Goal: Task Accomplishment & Management: Use online tool/utility

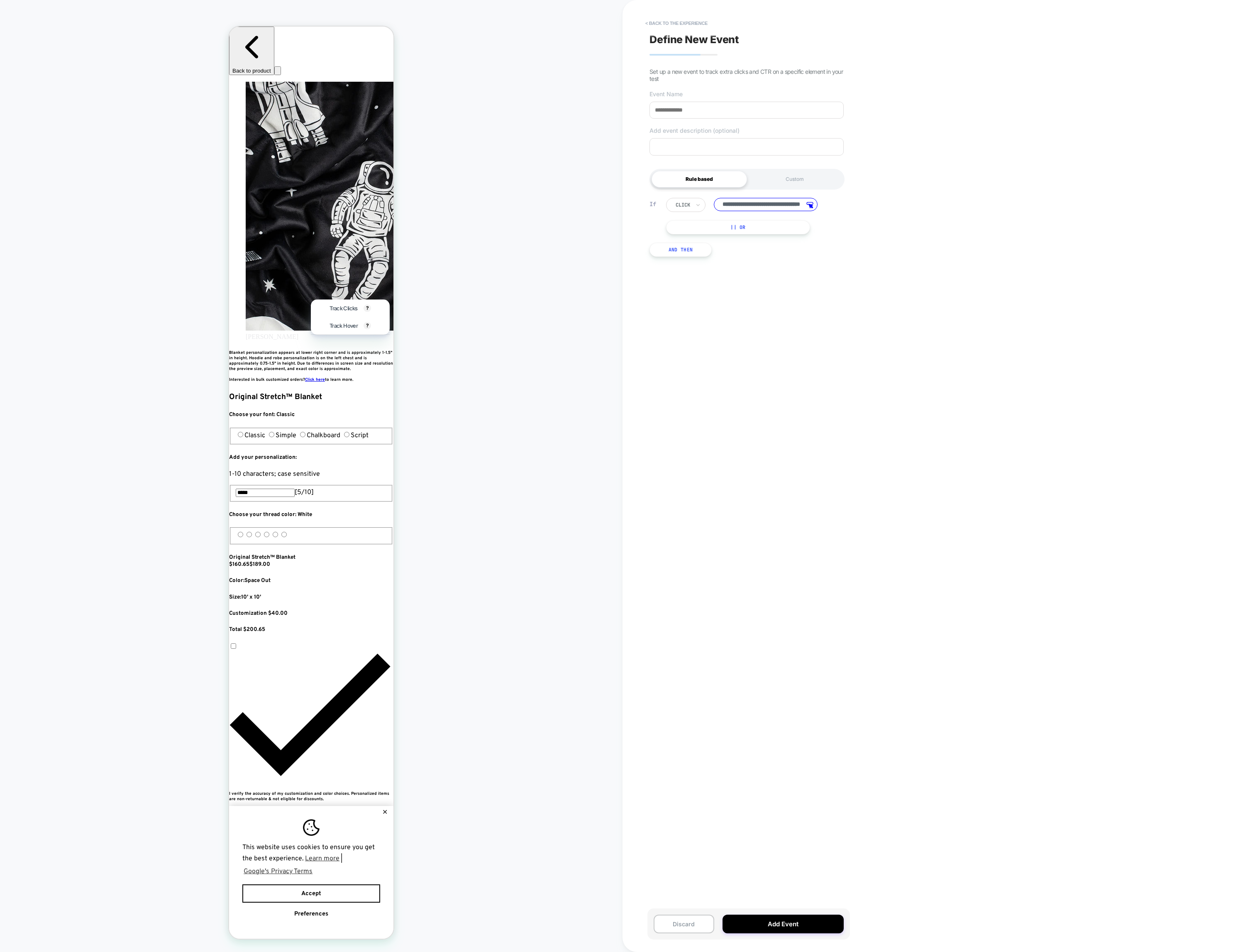
click at [703, 210] on div "click" at bounding box center [686, 205] width 39 height 14
click at [762, 274] on div "**********" at bounding box center [746, 476] width 202 height 936
click at [738, 278] on div "**********" at bounding box center [746, 476] width 202 height 936
click at [653, 16] on div "**********" at bounding box center [746, 476] width 202 height 936
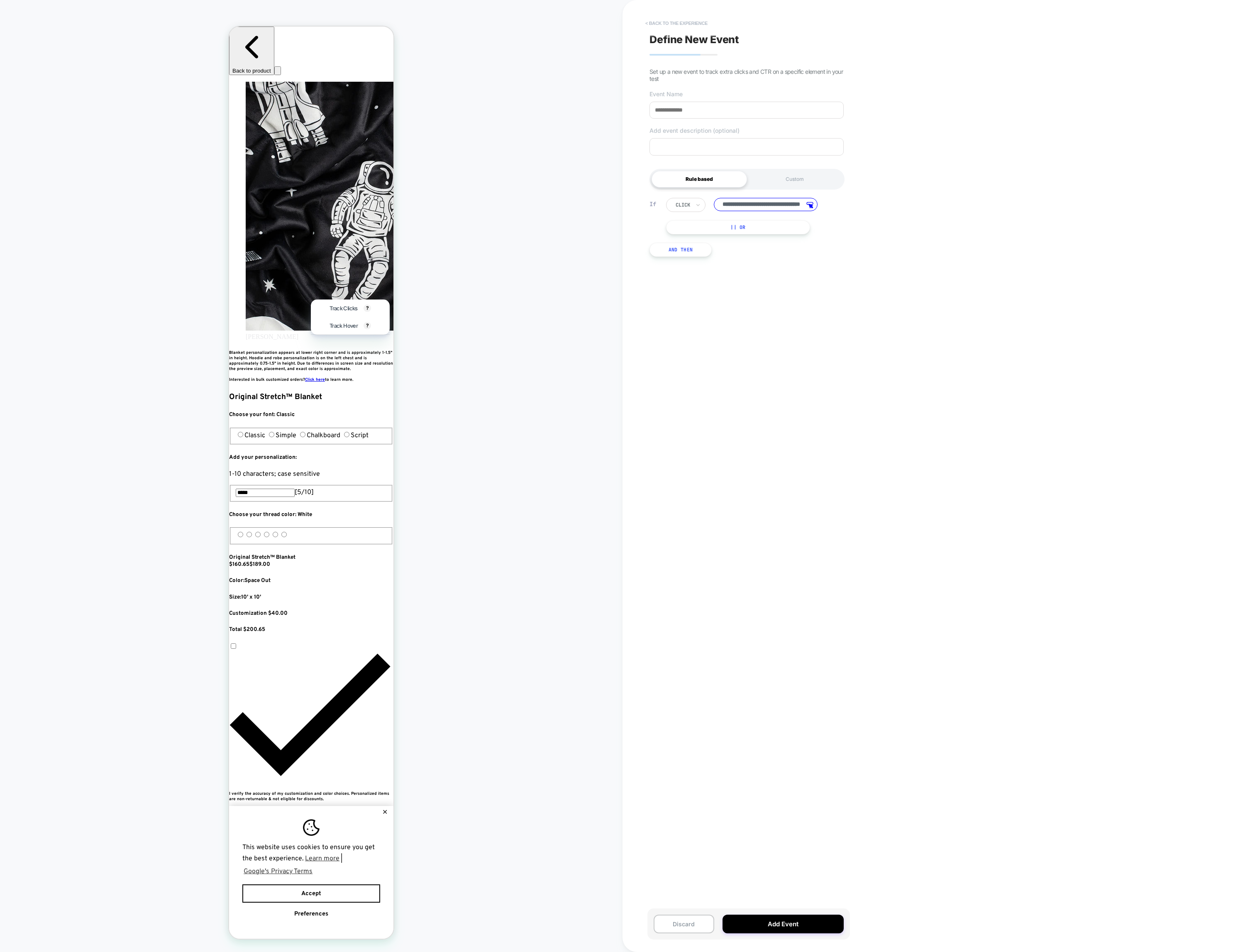
click at [655, 22] on button "< back to the experience" at bounding box center [676, 23] width 70 height 13
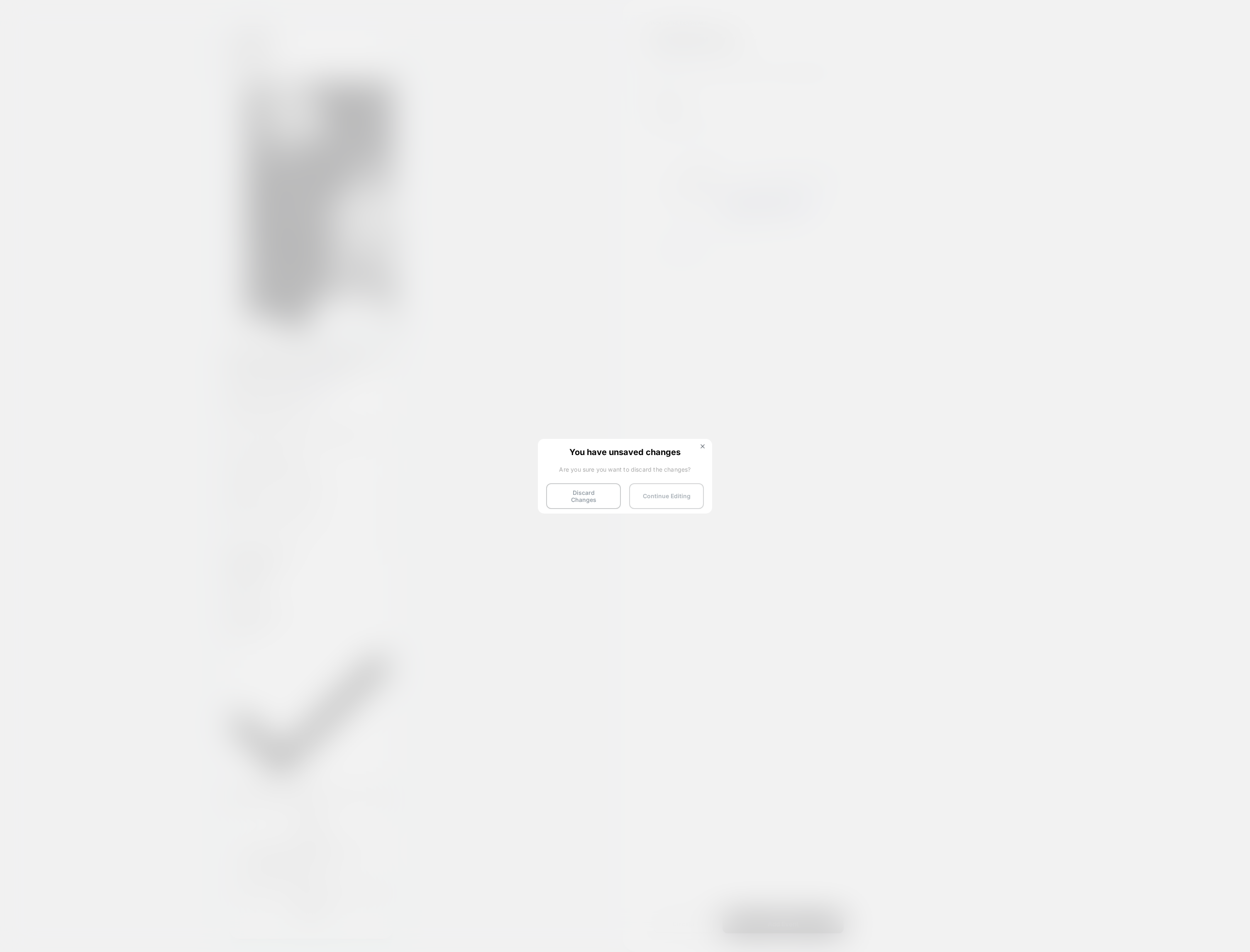
click at [635, 494] on button "Continue Editing" at bounding box center [666, 496] width 74 height 25
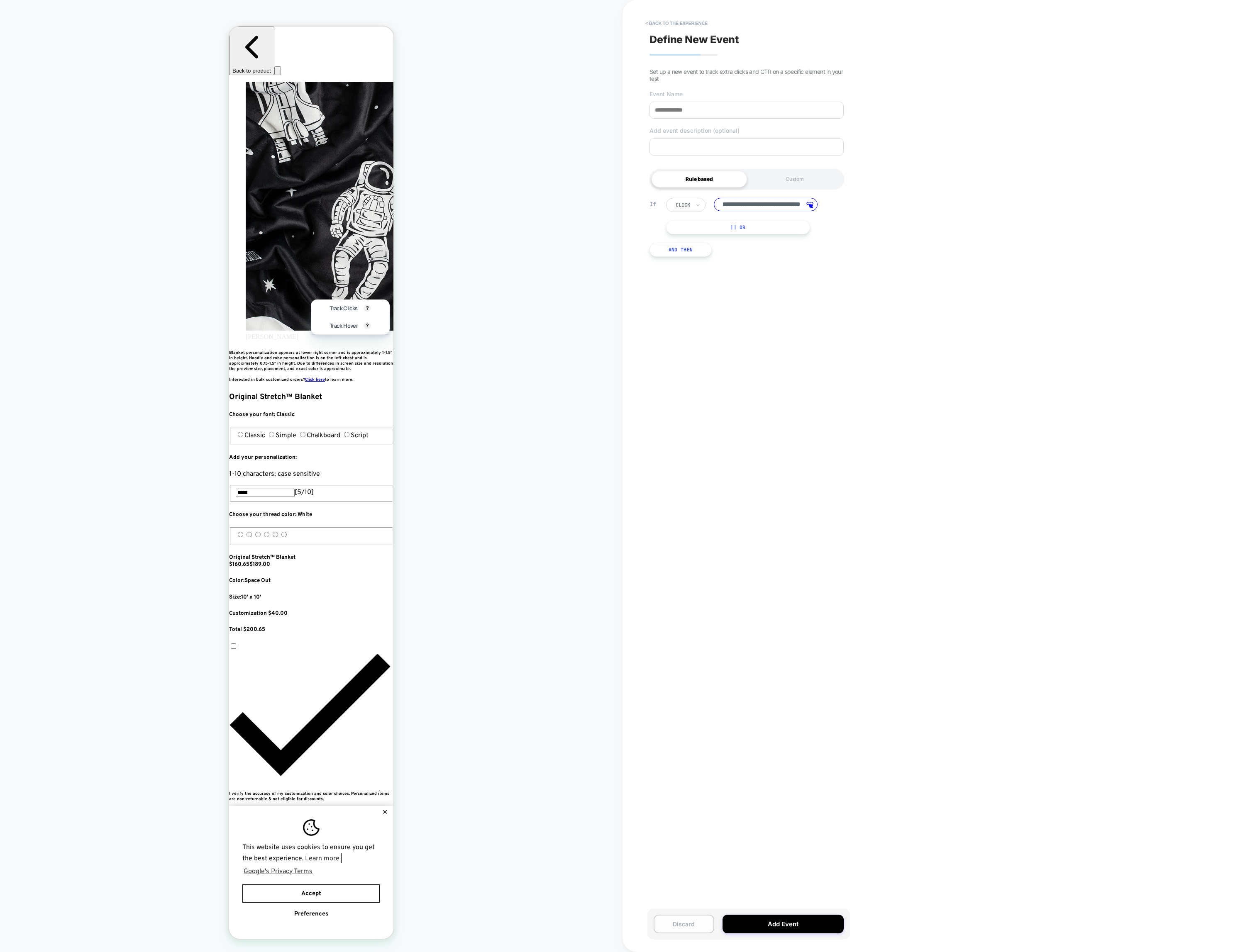
click at [677, 931] on button "Discard" at bounding box center [684, 924] width 61 height 19
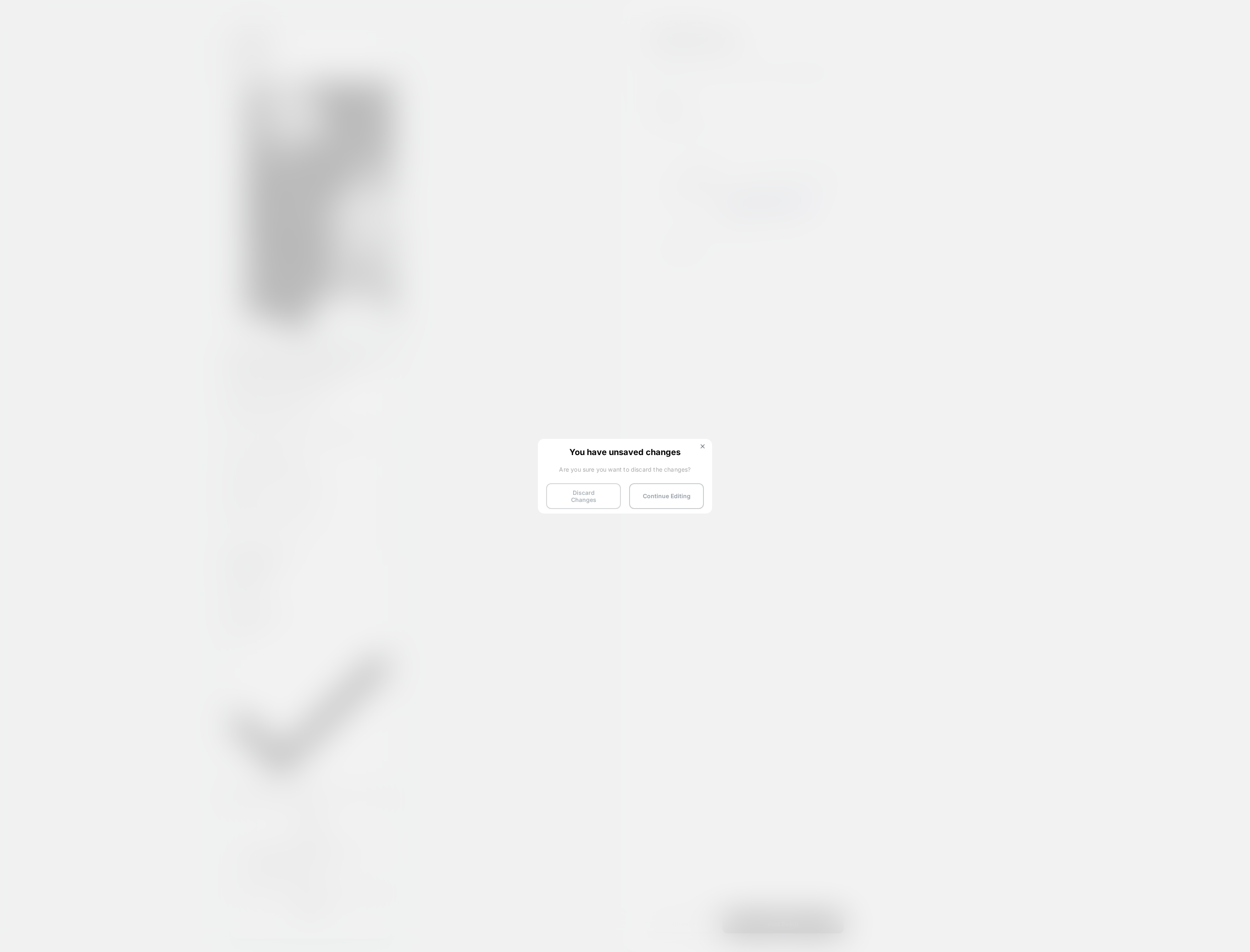
click at [599, 494] on button "Discard Changes" at bounding box center [583, 496] width 74 height 25
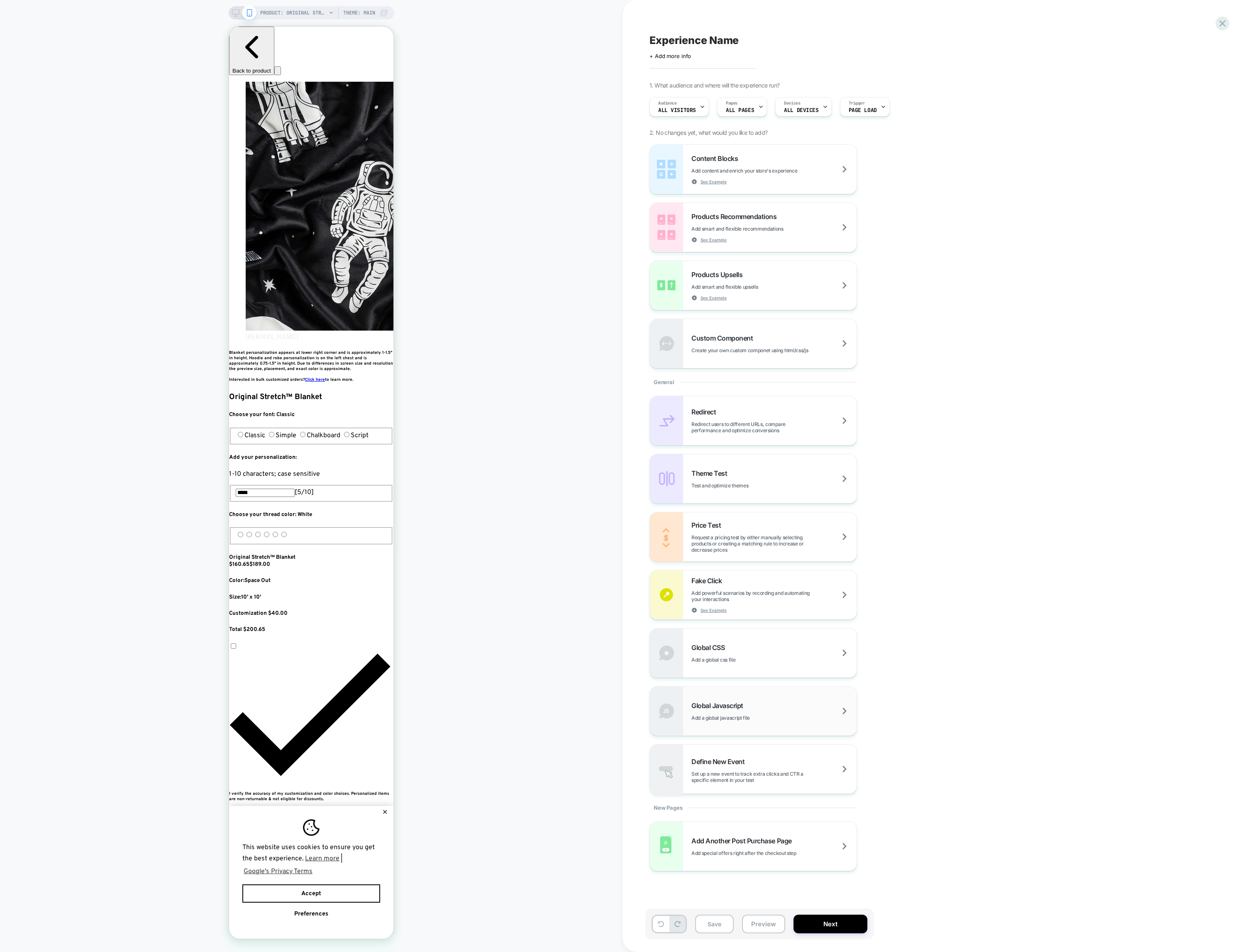
scroll to position [0, 8]
click at [779, 711] on div "Global Javascript Add a global javascript file" at bounding box center [774, 711] width 165 height 20
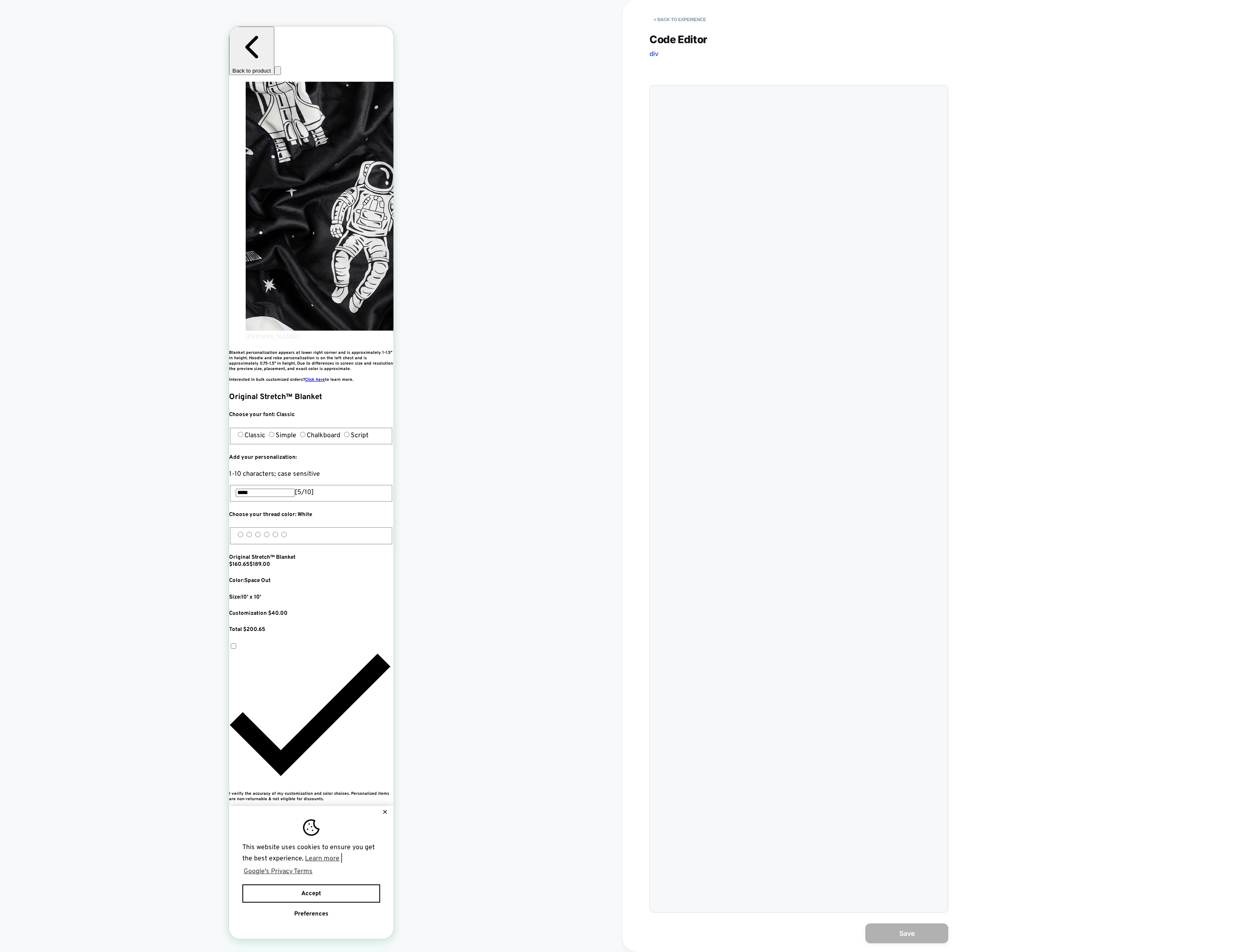
scroll to position [0, 0]
click at [776, 267] on div at bounding box center [815, 499] width 256 height 819
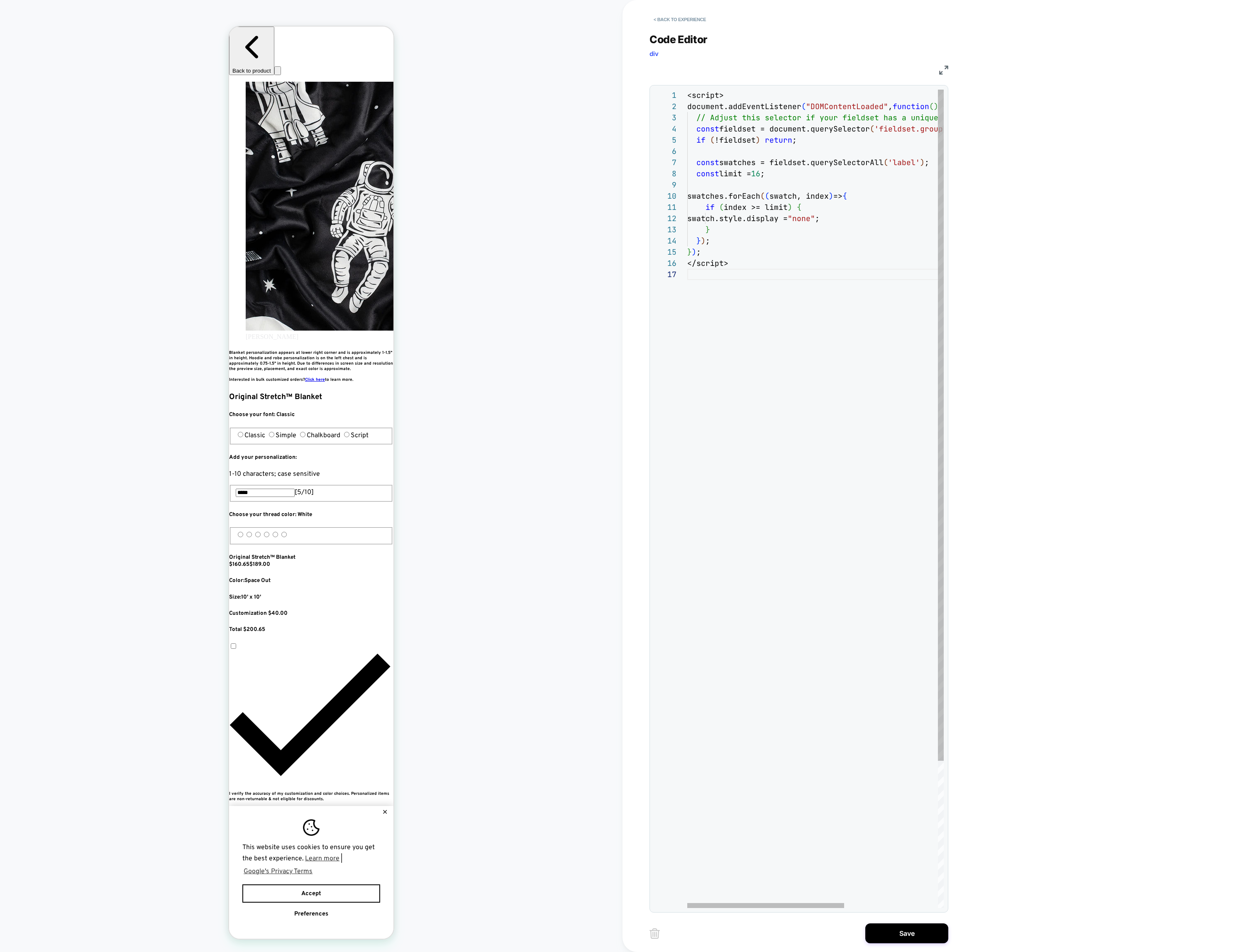
scroll to position [56, 40]
click at [799, 266] on div "<script> document.addEventListener ( "DOMContentLoaded" , function ( ) { // Adj…" at bounding box center [892, 589] width 409 height 998
click at [786, 219] on div "<script> document.addEventListener ( "DOMContentLoaded" , function ( ) { // Adj…" at bounding box center [892, 589] width 409 height 998
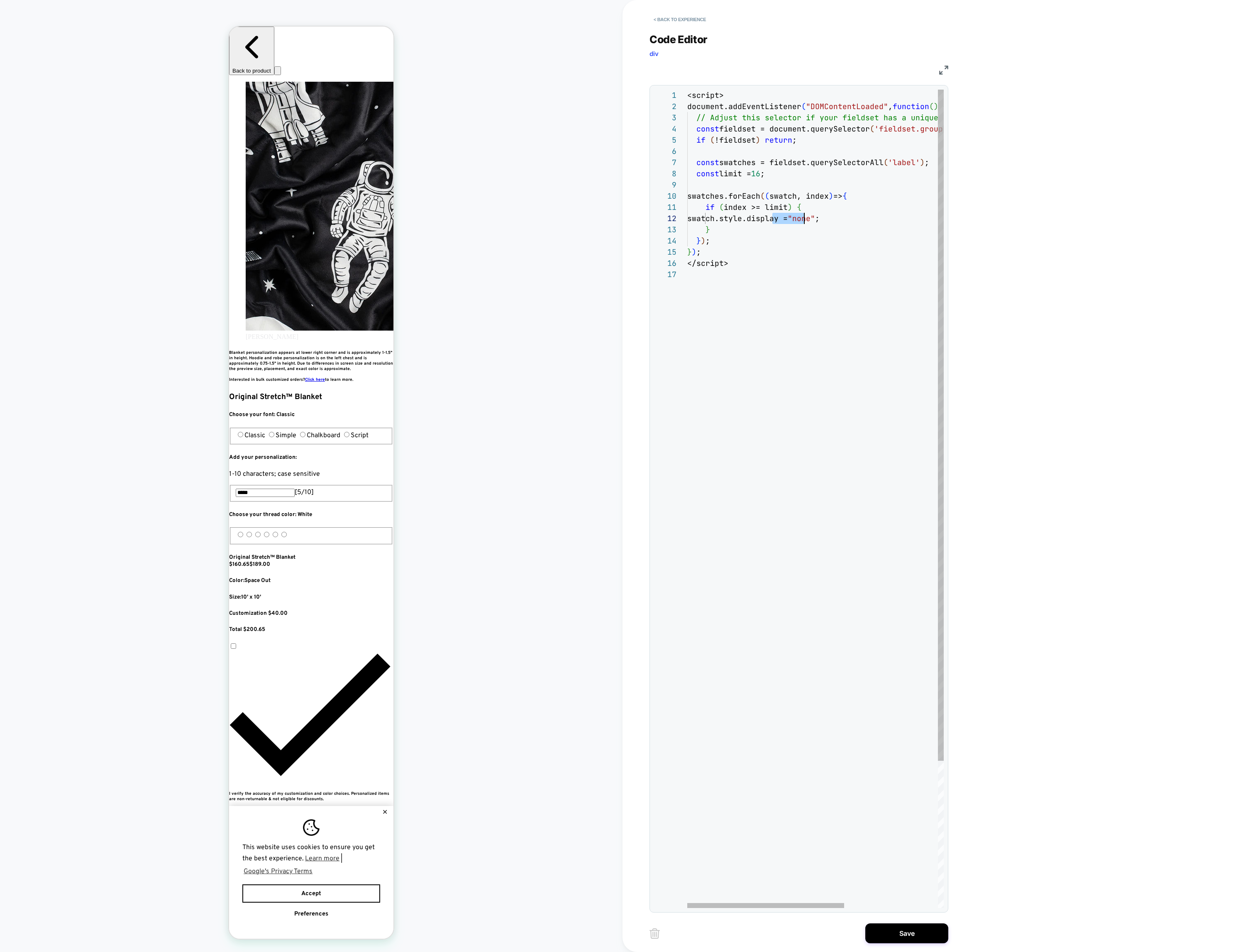
click at [786, 219] on div "<script> document.addEventListener ( "DOMContentLoaded" , function ( ) { // Adj…" at bounding box center [892, 589] width 409 height 998
drag, startPoint x: 720, startPoint y: 219, endPoint x: 860, endPoint y: 221, distance: 140.0
click at [860, 221] on div "swatch.style.display = "none" ;" at bounding box center [892, 219] width 409 height 11
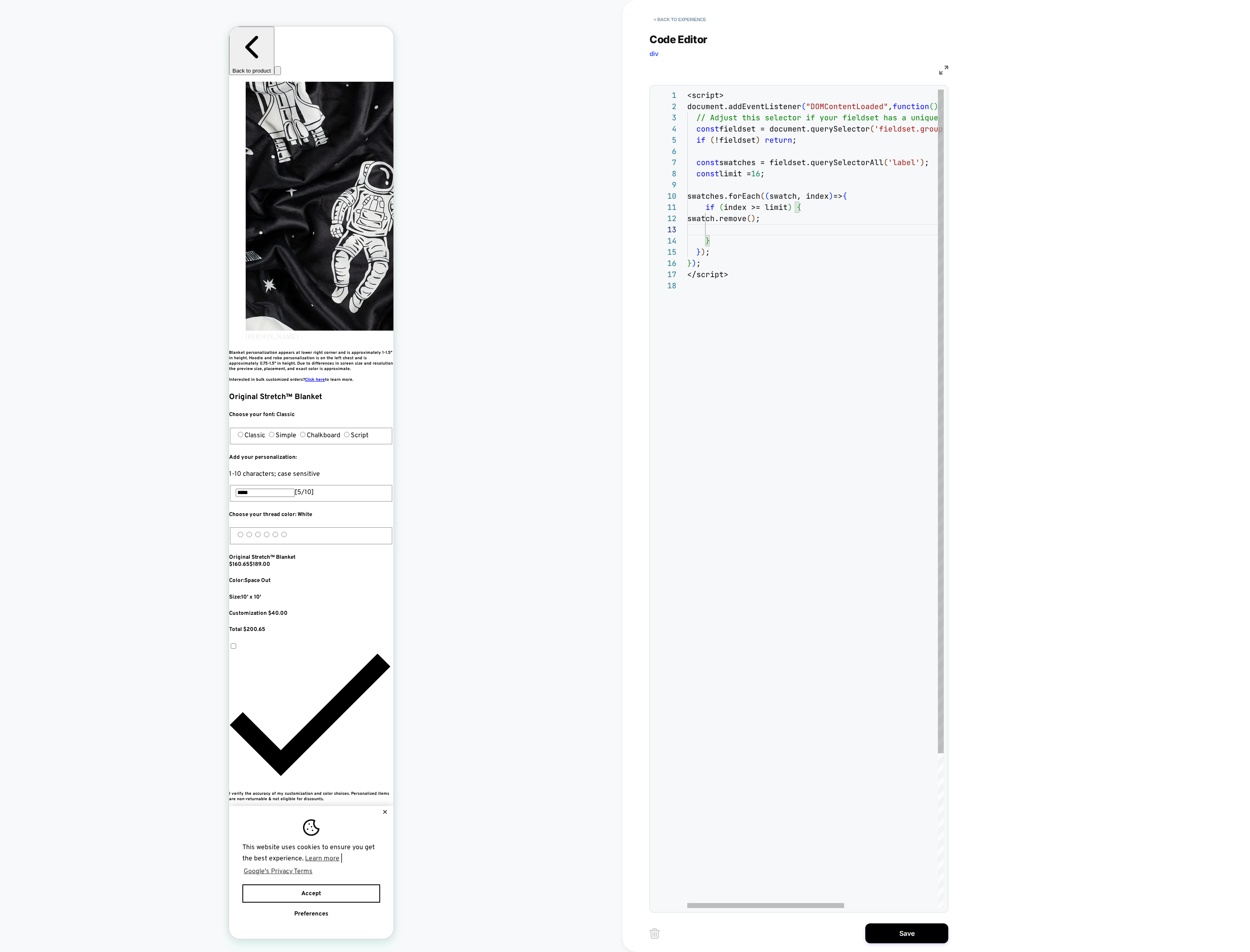
click at [731, 227] on div "<script> document.addEventListener ( "DOMContentLoaded" , function ( ) { // Adj…" at bounding box center [892, 594] width 409 height 1009
type textarea "**********"
click at [909, 940] on button "Save" at bounding box center [906, 933] width 83 height 20
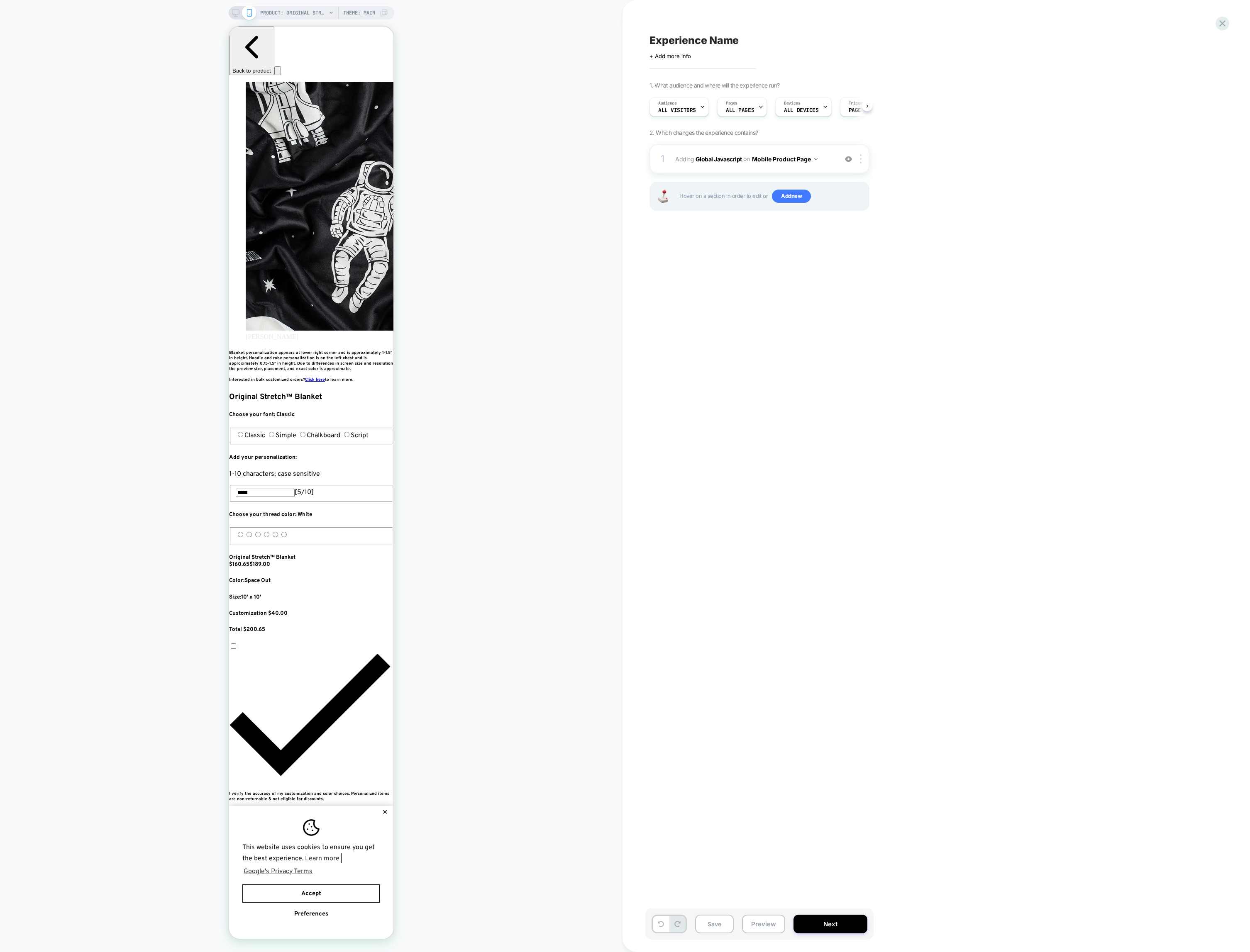
scroll to position [0, 0]
click at [799, 295] on div "Experience Name Click to edit experience details + Add more info 1. What audien…" at bounding box center [801, 476] width 311 height 936
click at [385, 305] on div at bounding box center [312, 302] width 151 height 47
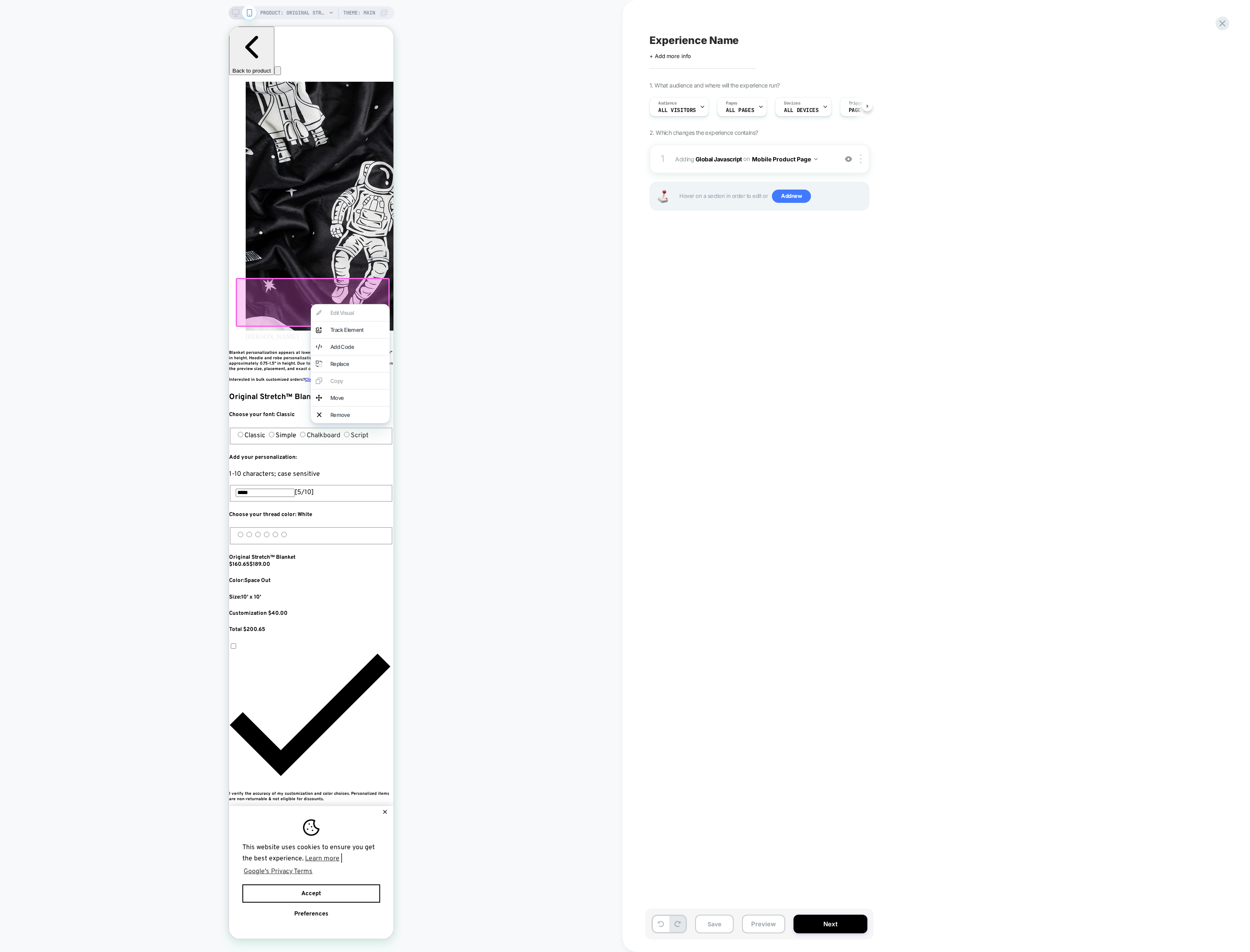
scroll to position [0, 151]
click at [719, 161] on b "Global Javascript" at bounding box center [719, 159] width 47 height 7
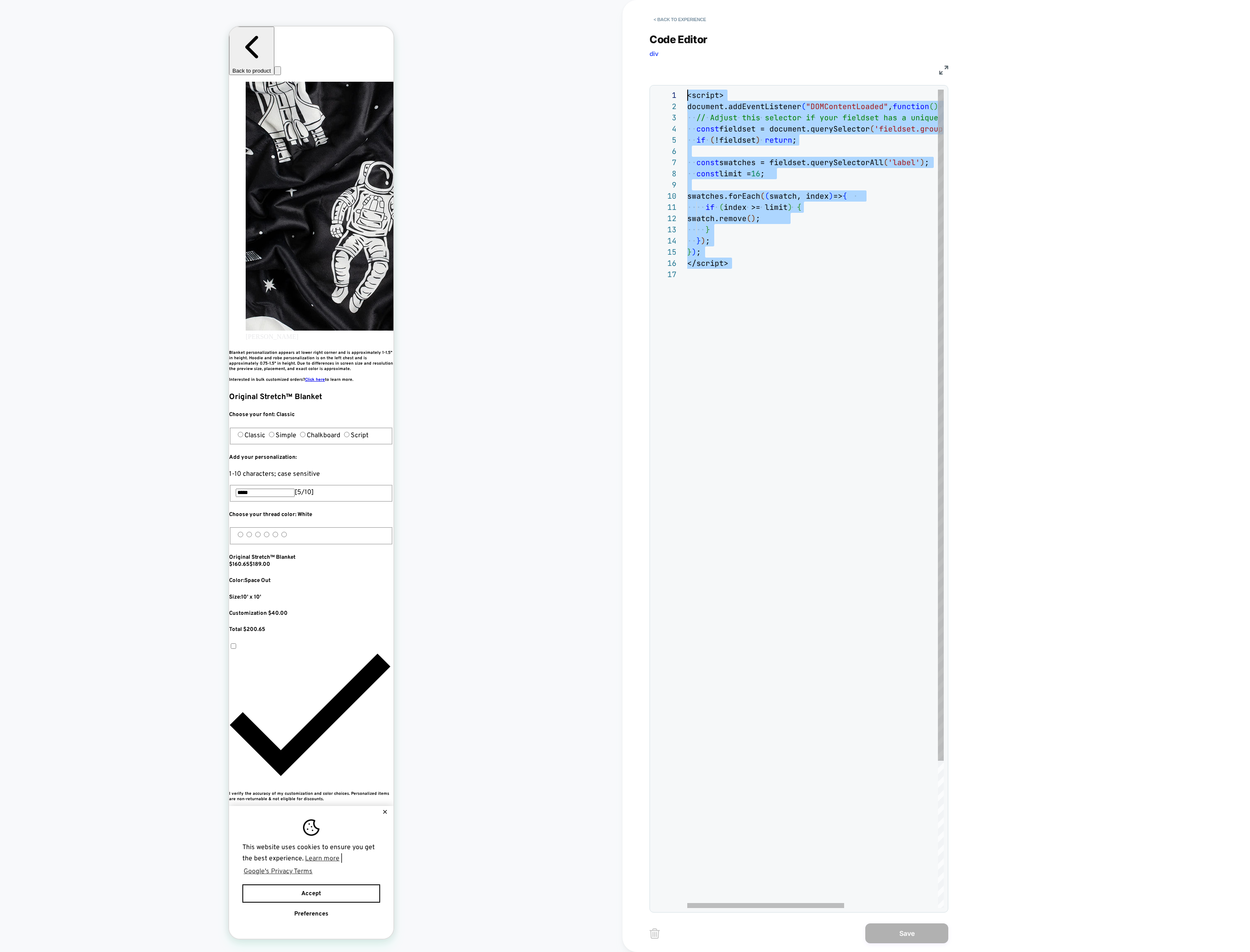
scroll to position [0, 0]
drag, startPoint x: 758, startPoint y: 309, endPoint x: 679, endPoint y: 47, distance: 273.7
click at [688, 90] on div "<script> document.addEventListener ( "DOMContentLoaded" , function ( ) { // Adj…" at bounding box center [892, 589] width 409 height 998
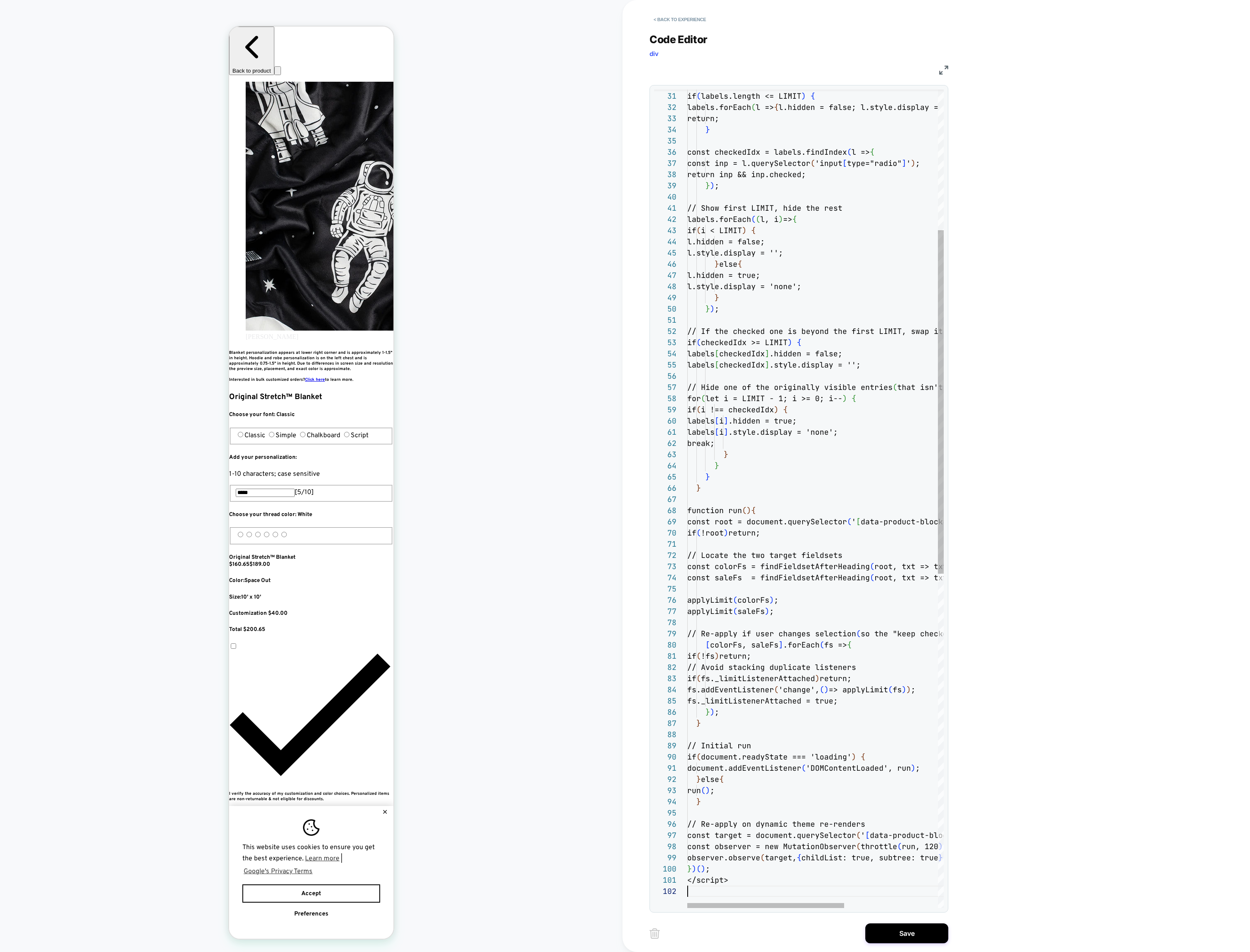
scroll to position [11, 0]
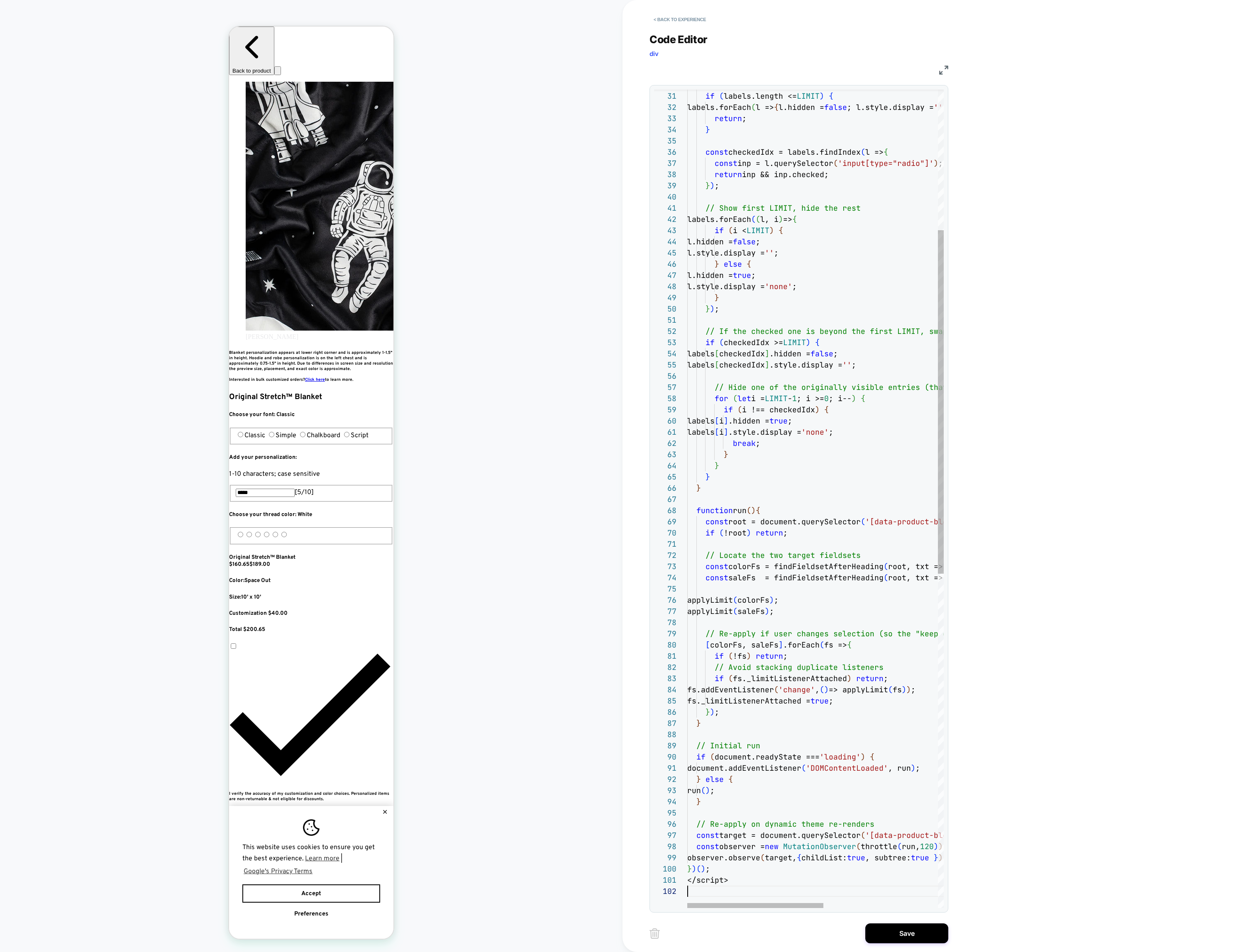
type textarea "**********"
click at [795, 203] on div "// If at or under the limit, ensure everything is visible and bail if ( labels.…" at bounding box center [923, 729] width 472 height 1951
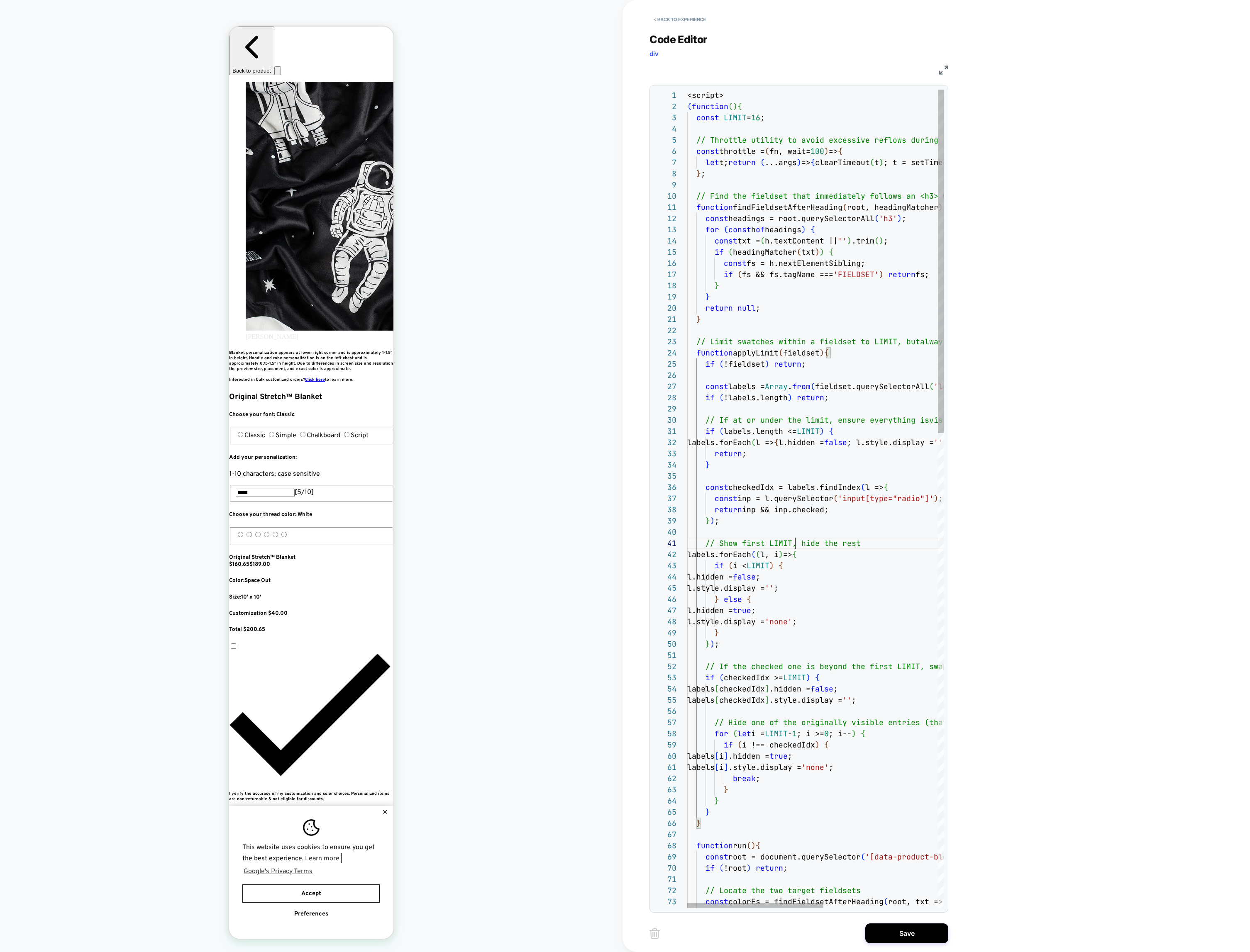
scroll to position [0, 303]
click at [882, 934] on button "Save" at bounding box center [906, 933] width 83 height 20
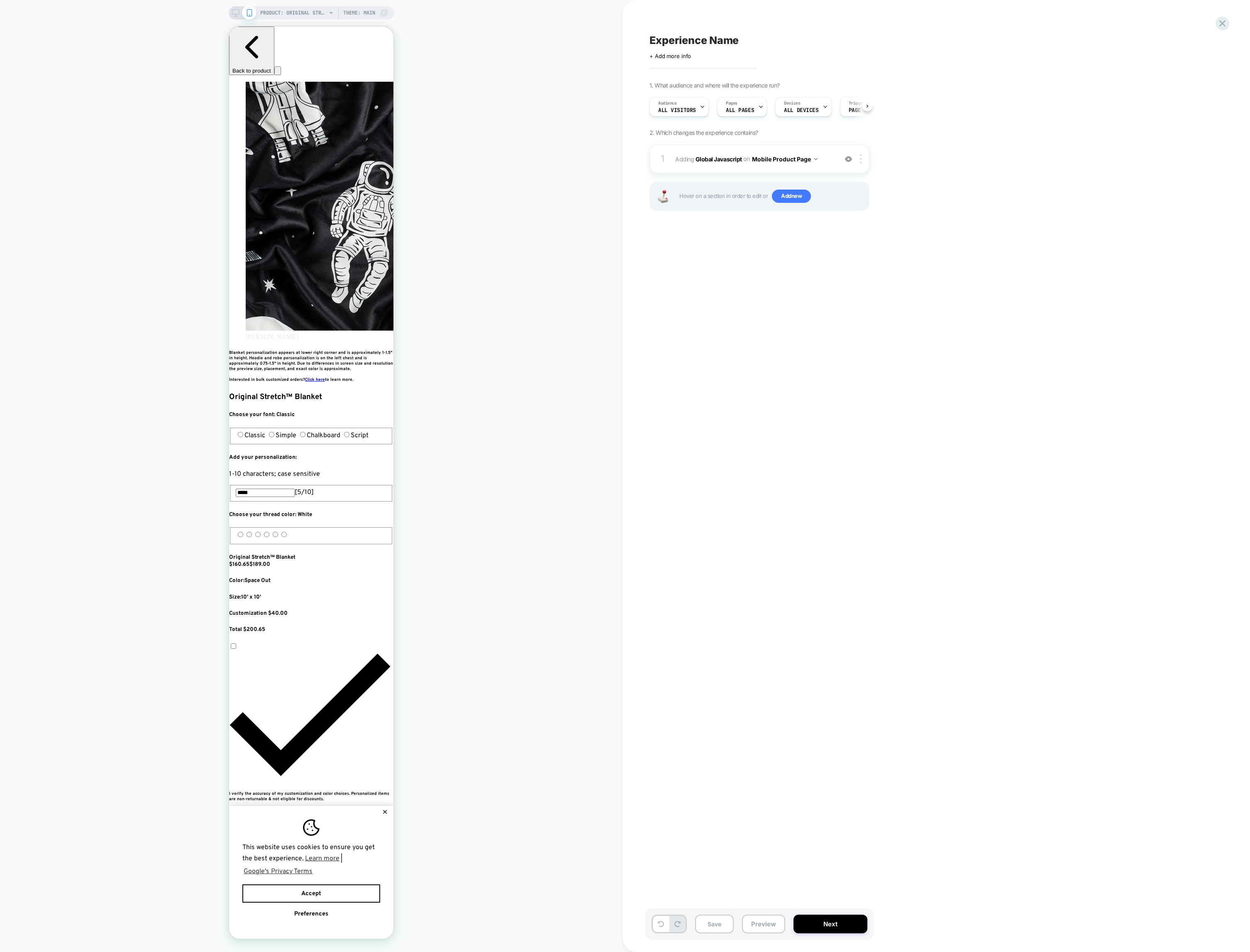
scroll to position [0, 0]
click at [717, 924] on button "Save" at bounding box center [714, 924] width 38 height 19
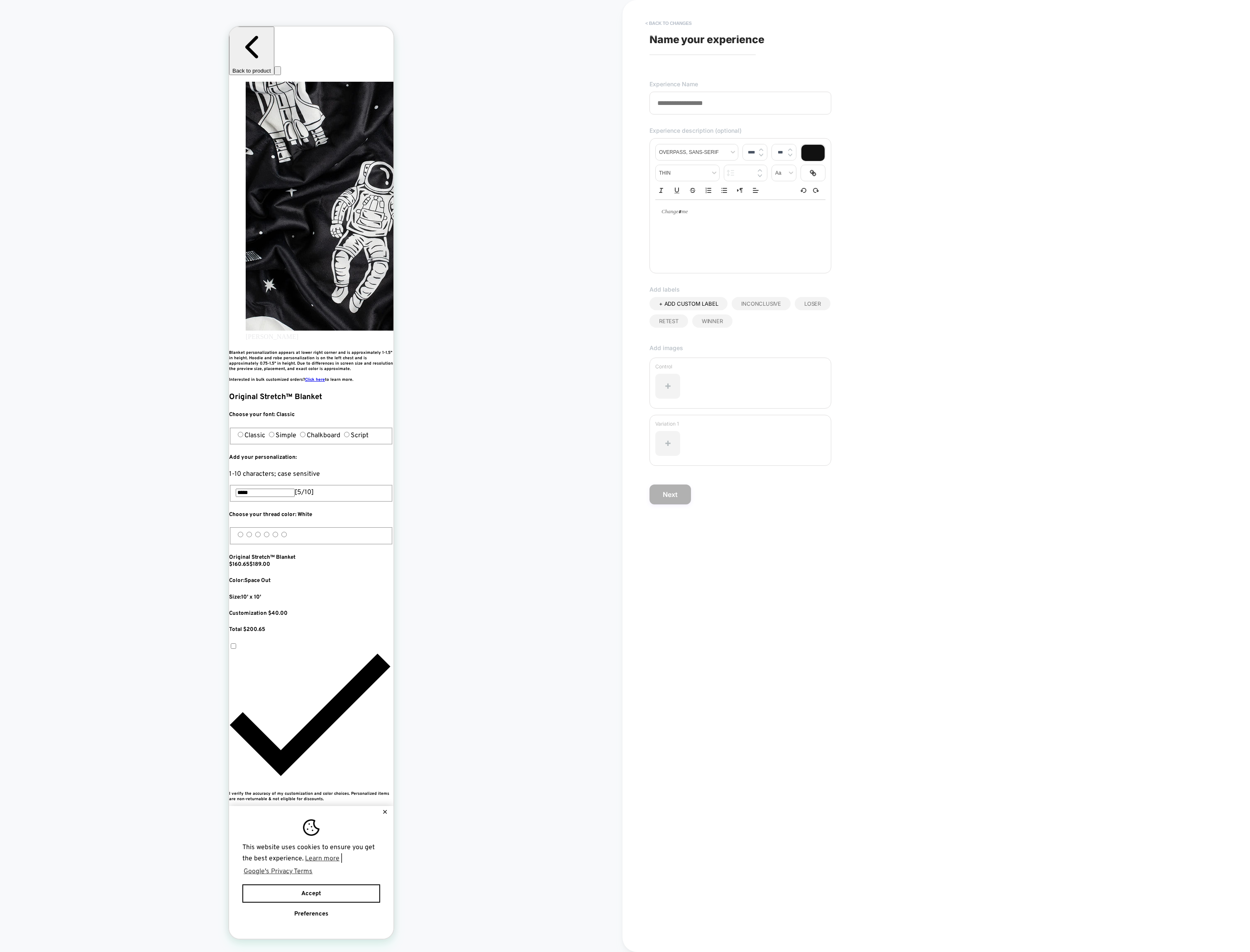
click at [655, 22] on button "< Back to changes" at bounding box center [668, 23] width 55 height 13
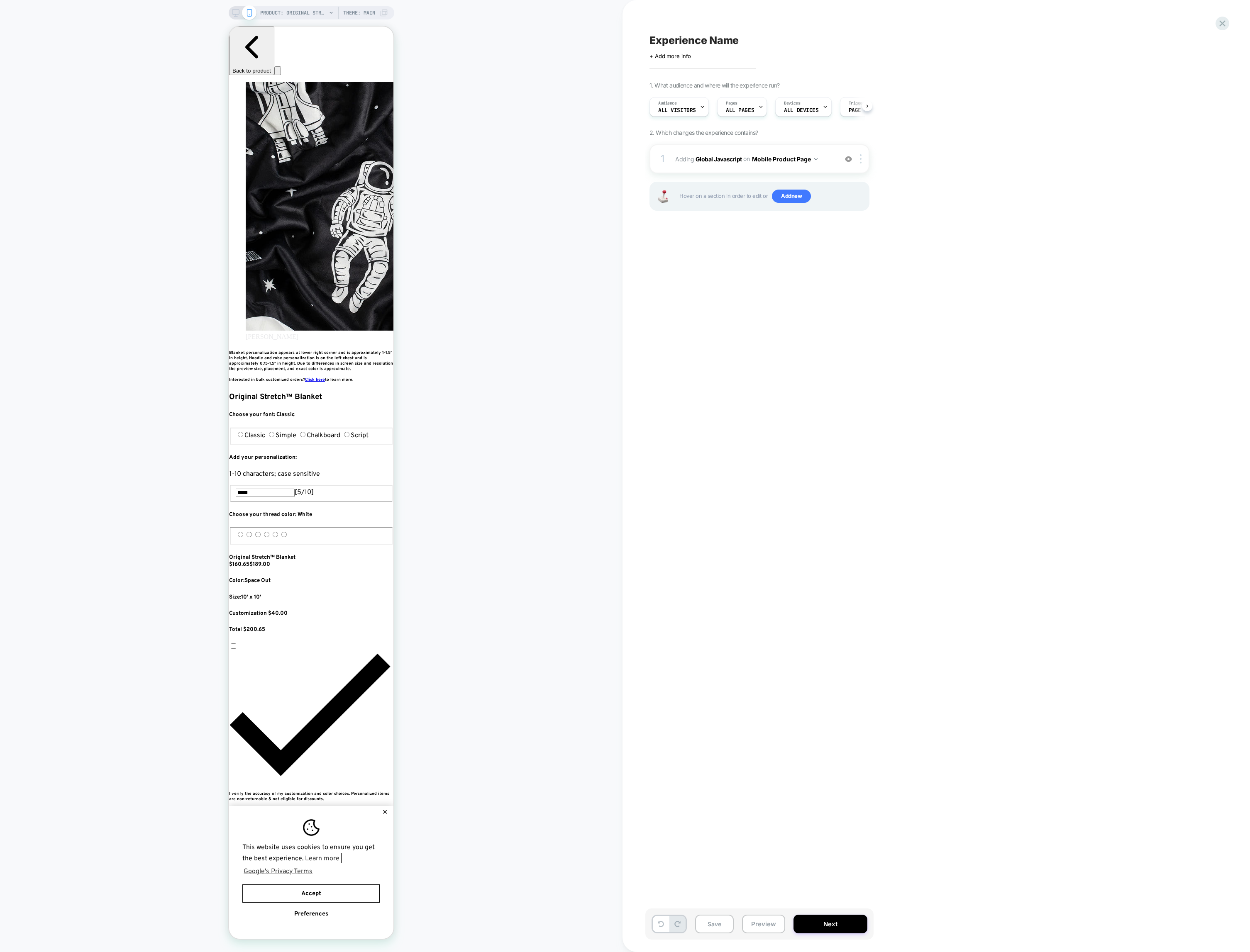
scroll to position [0, 454]
click at [781, 160] on button "Mobile Product Page" at bounding box center [785, 159] width 65 height 12
click at [861, 162] on img at bounding box center [860, 159] width 2 height 9
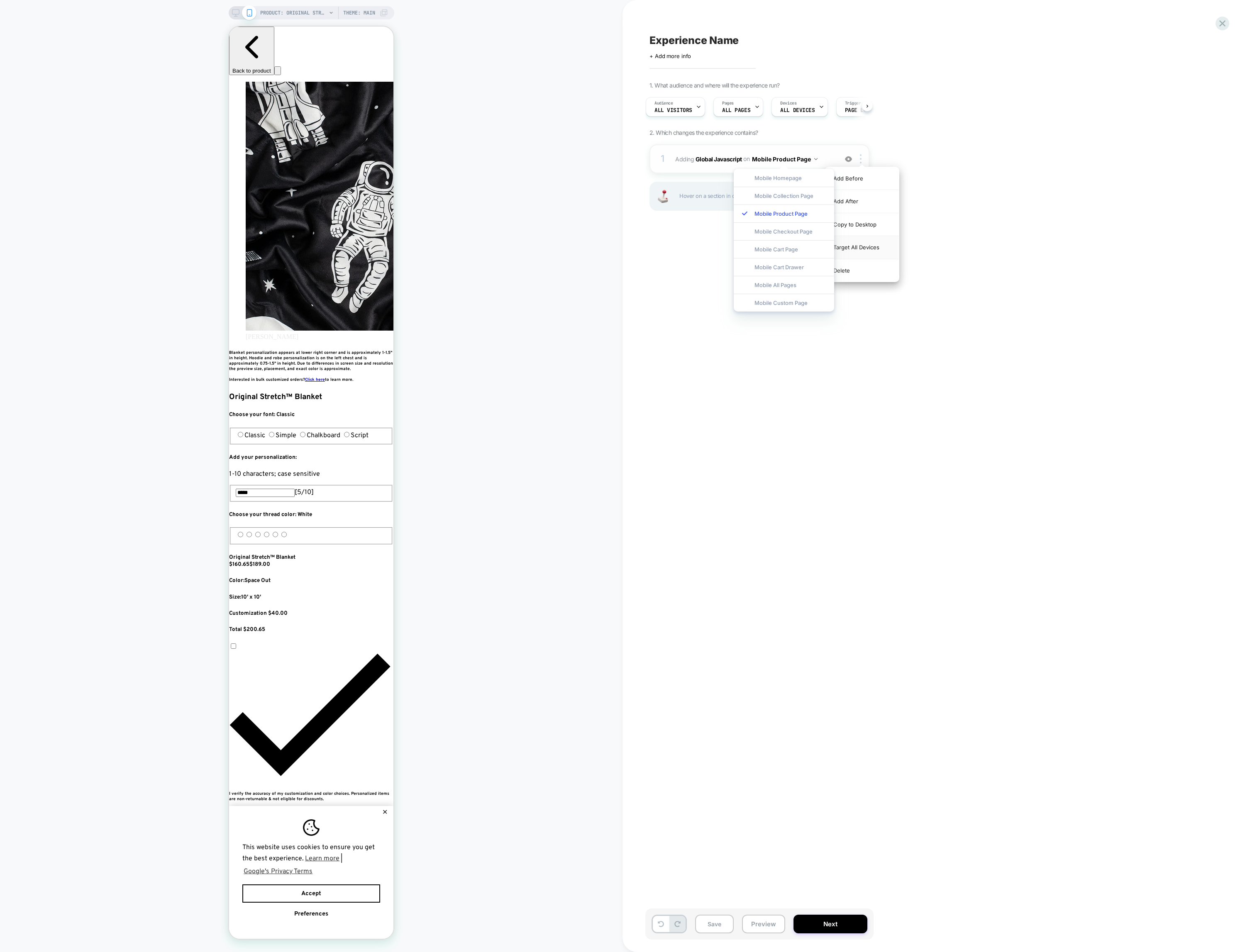
click at [863, 242] on div "Target All Devices" at bounding box center [862, 247] width 74 height 23
click at [864, 246] on div "Experience Name Click to edit experience details + Add more info 1. What audien…" at bounding box center [801, 476] width 311 height 936
click at [705, 927] on button "Save" at bounding box center [714, 924] width 38 height 19
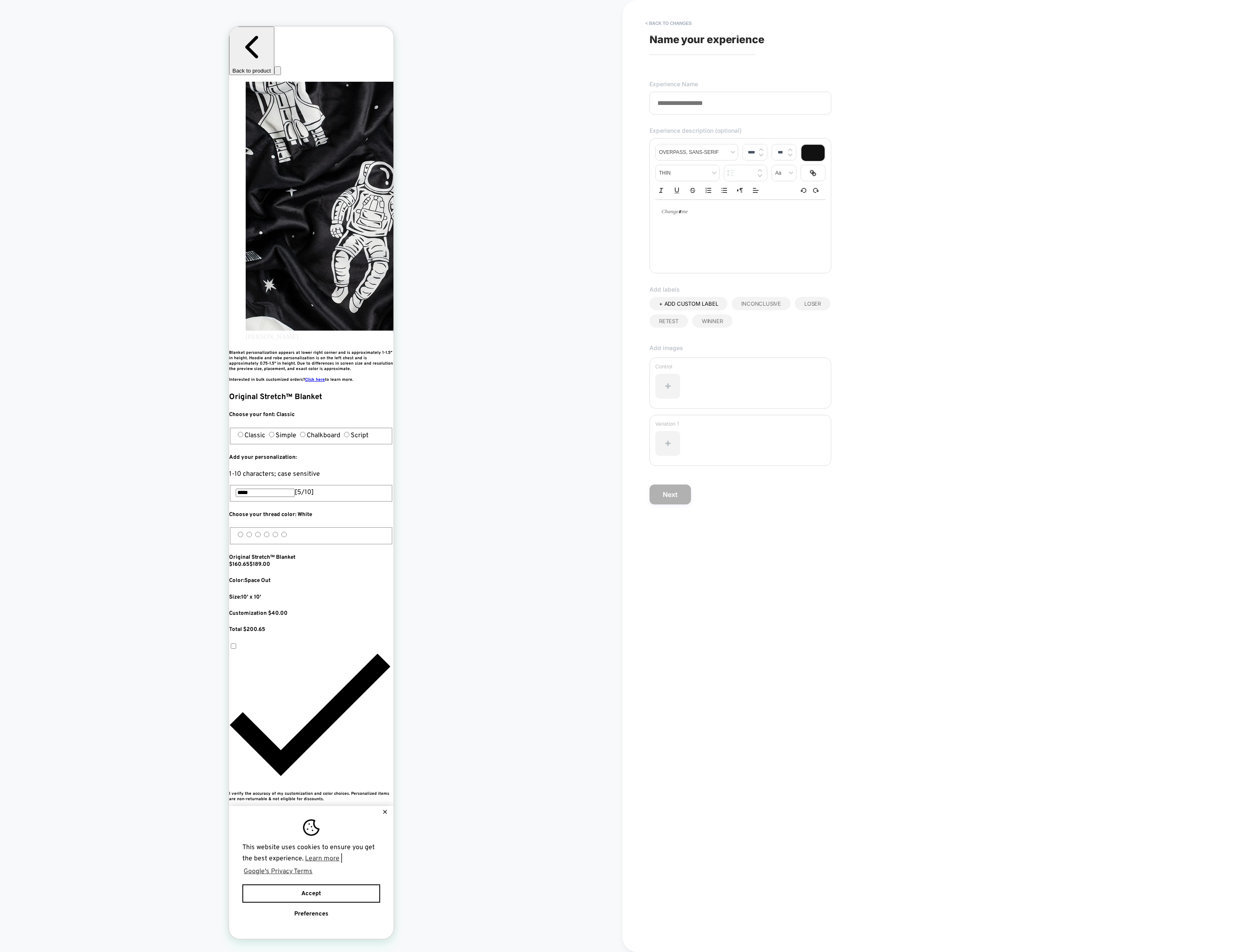
scroll to position [0, 151]
click at [670, 24] on button "< Back to changes" at bounding box center [668, 23] width 55 height 13
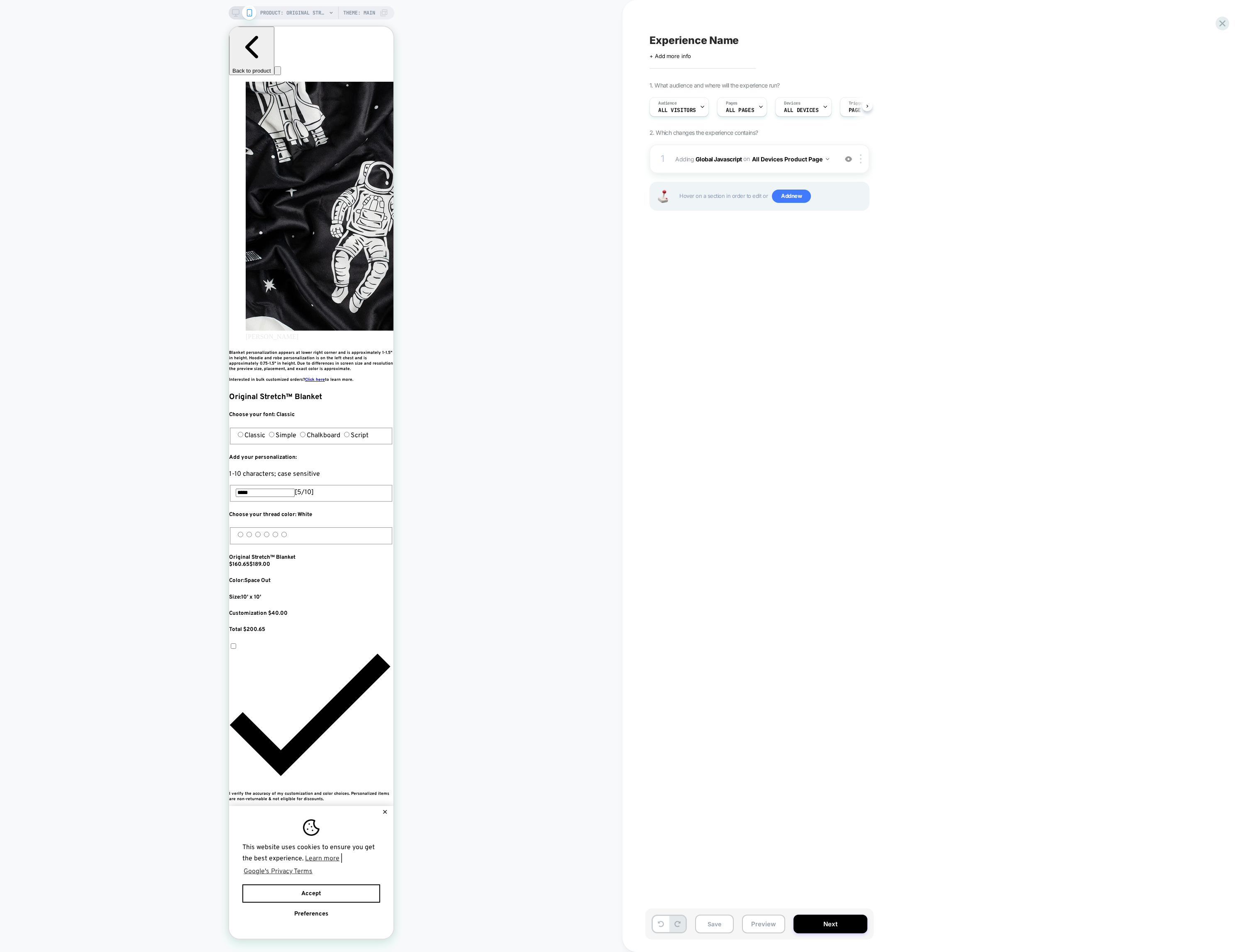
scroll to position [0, 0]
click at [761, 925] on button "Preview" at bounding box center [763, 924] width 43 height 19
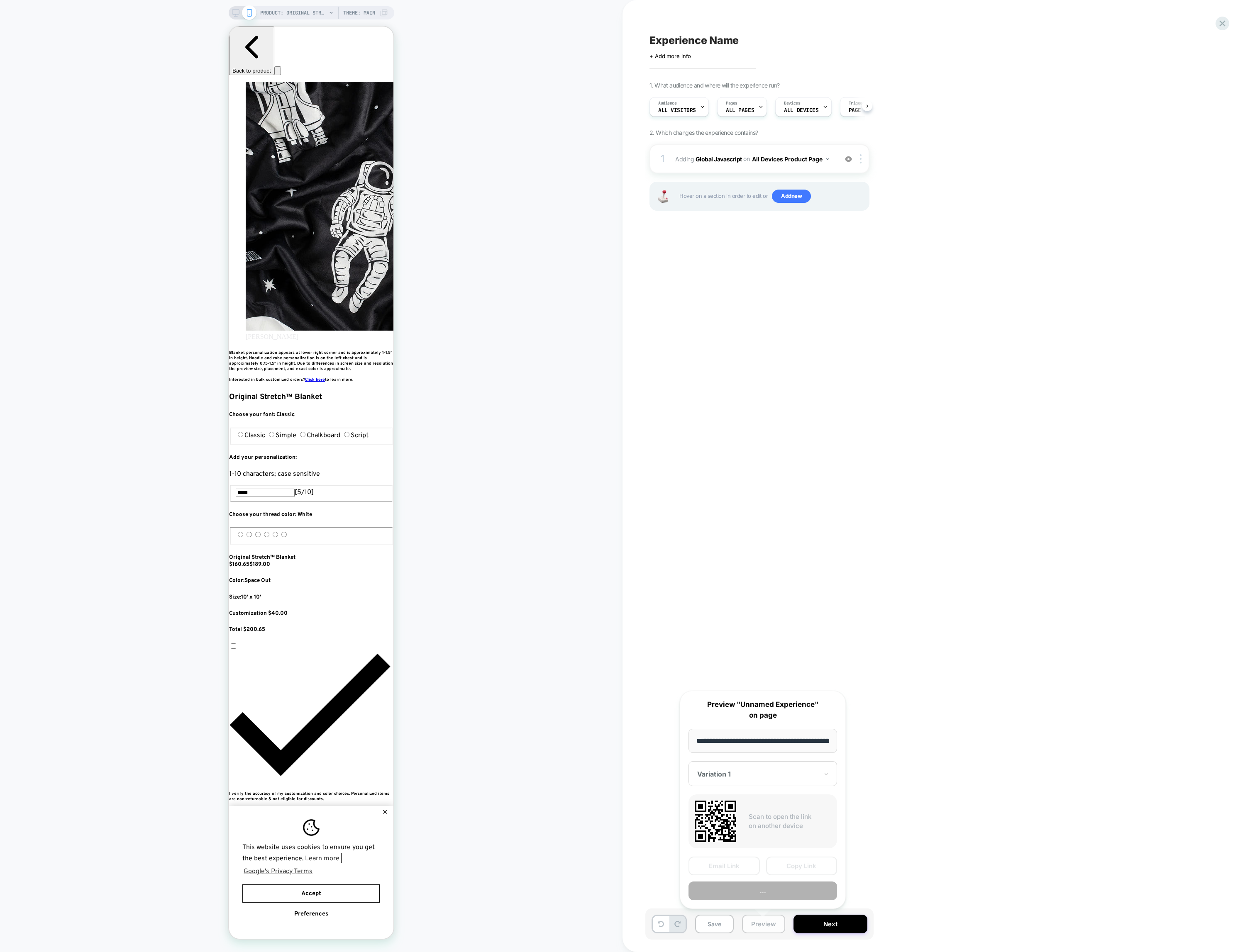
scroll to position [0, 91]
click at [789, 869] on button "Copy Link" at bounding box center [801, 866] width 71 height 19
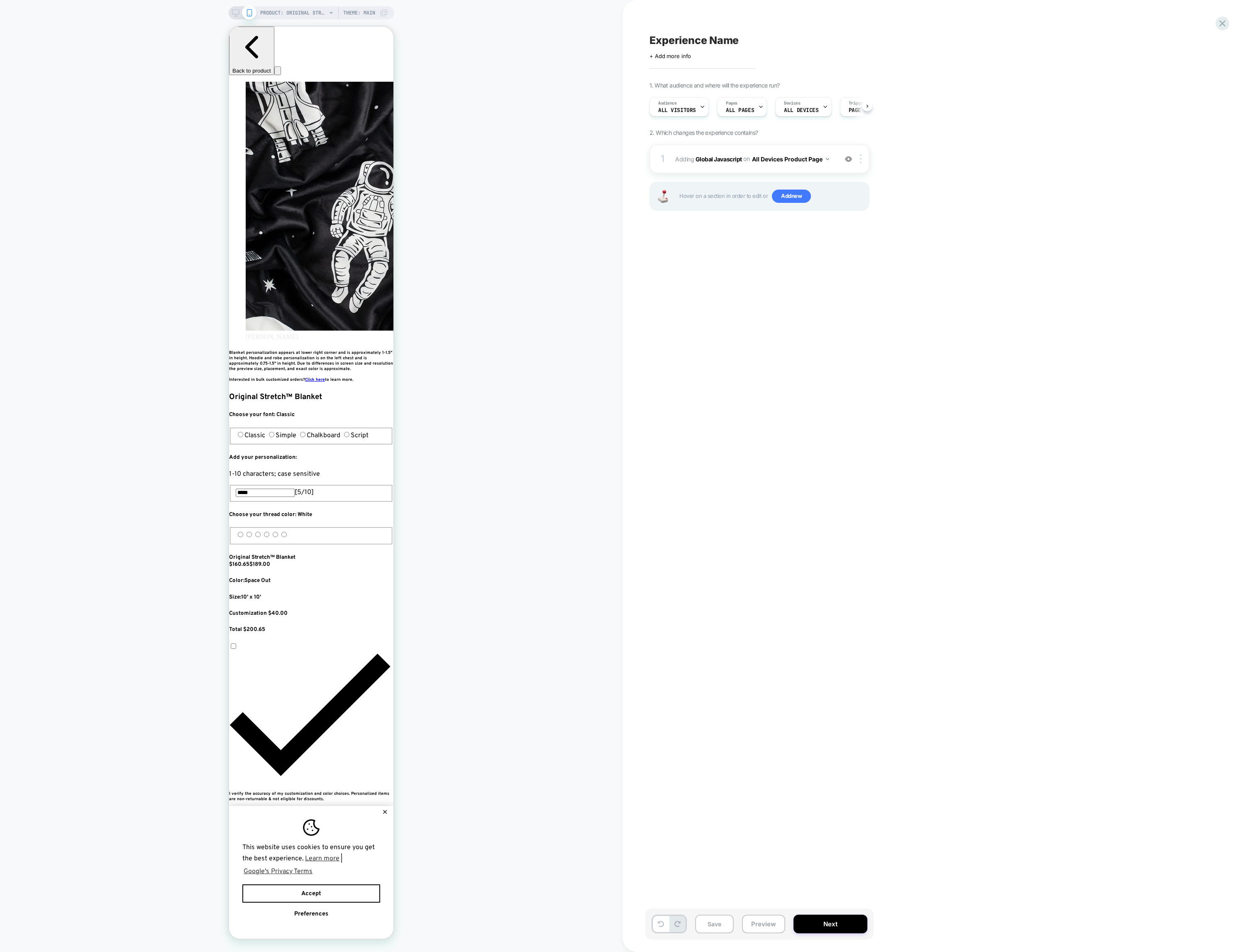
scroll to position [0, 0]
click at [384, 314] on div at bounding box center [312, 302] width 151 height 47
click at [198, 354] on div "PRODUCT: Original Stretch™ Blanket [the big] PRODUCT: Original Stretch™ Blanket…" at bounding box center [311, 476] width 622 height 936
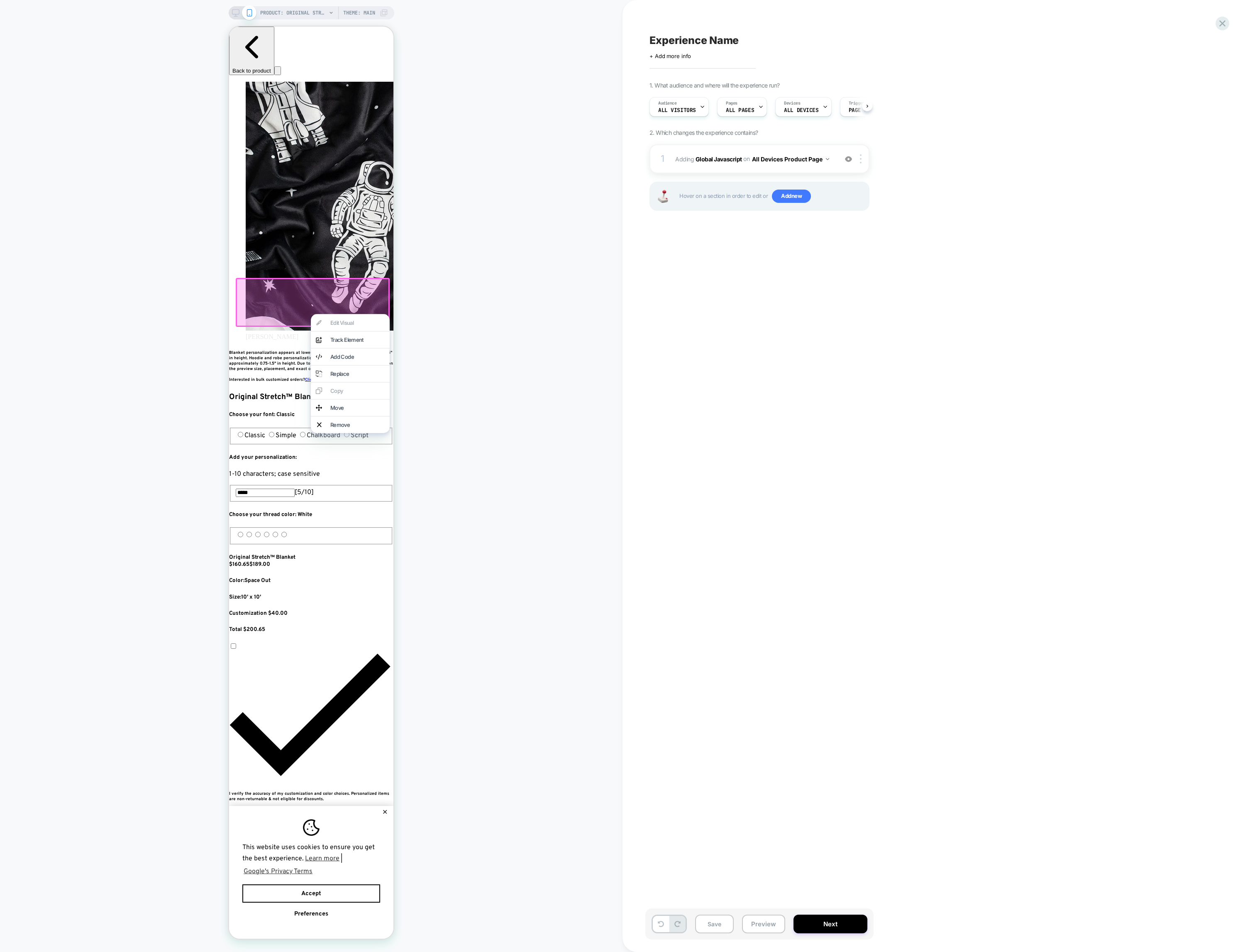
click at [199, 354] on div "PRODUCT: Original Stretch™ Blanket [the big] PRODUCT: Original Stretch™ Blanket…" at bounding box center [311, 476] width 622 height 936
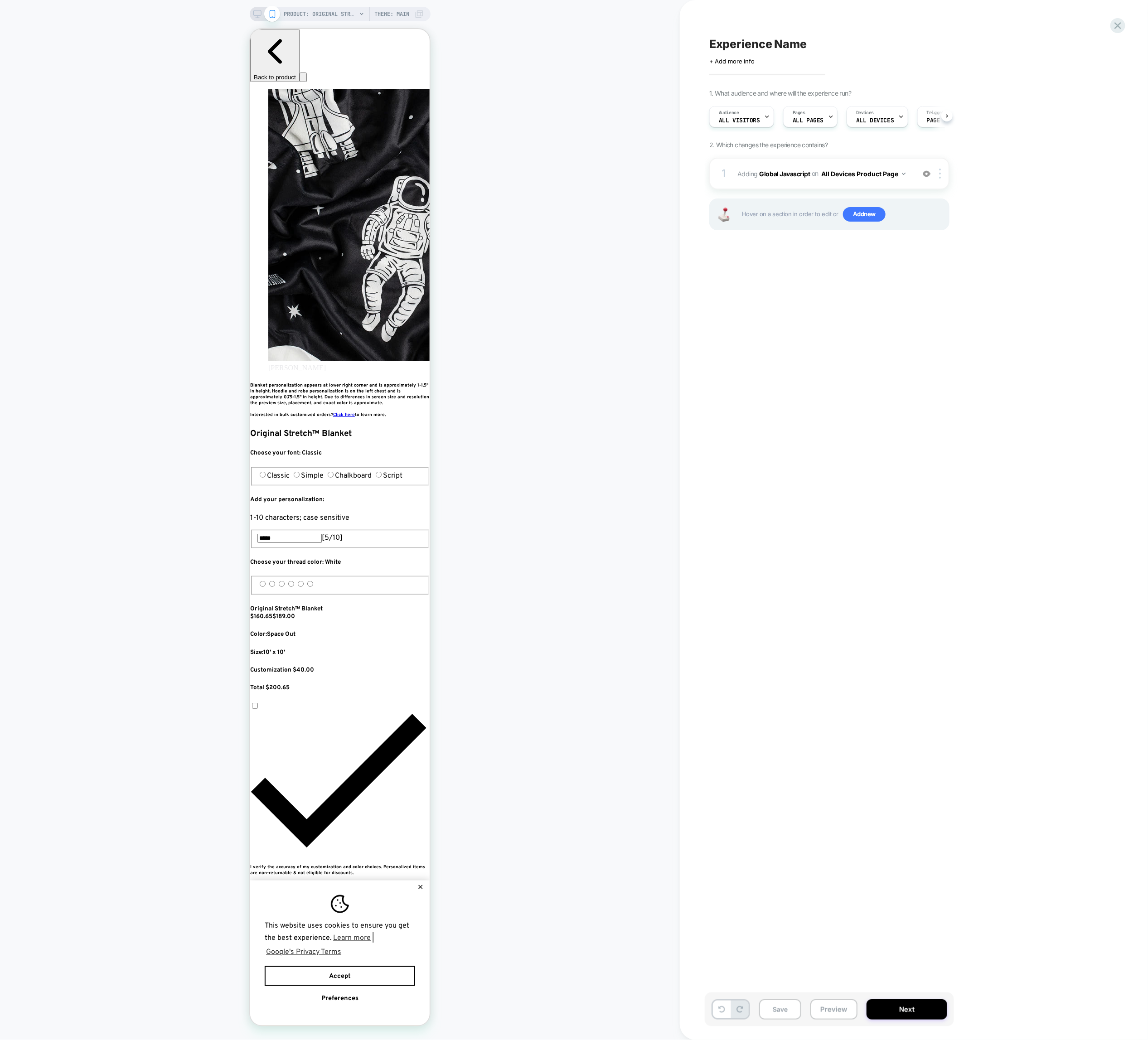
scroll to position [0, 331]
